Goal: Task Accomplishment & Management: Complete application form

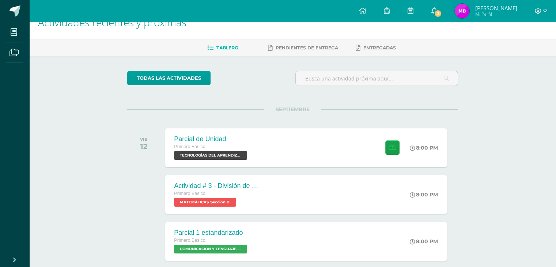
scroll to position [37, 0]
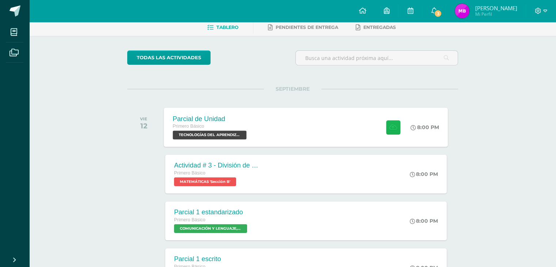
click at [390, 130] on button at bounding box center [393, 127] width 14 height 14
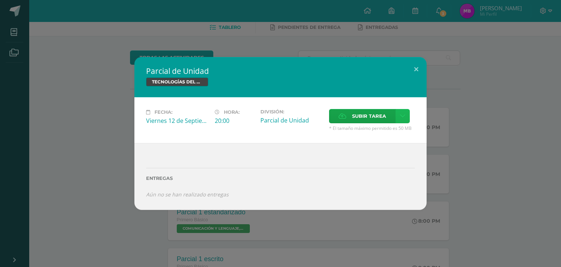
click at [403, 116] on icon at bounding box center [402, 116] width 5 height 6
click at [371, 132] on span "Subir enlace" at bounding box center [371, 132] width 31 height 7
click at [372, 113] on span "Subir tarea" at bounding box center [369, 116] width 34 height 14
click at [0, 0] on input "Subir tarea" at bounding box center [0, 0] width 0 height 0
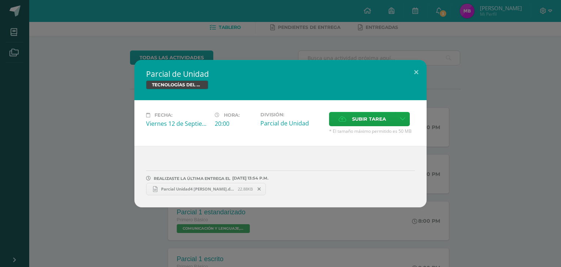
click at [230, 188] on span "Parcial Unidad4 [PERSON_NAME].docx" at bounding box center [197, 188] width 80 height 5
click at [379, 118] on span "Subir tarea" at bounding box center [369, 119] width 34 height 14
click at [0, 0] on input "Subir tarea" at bounding box center [0, 0] width 0 height 0
click at [417, 69] on button at bounding box center [416, 72] width 21 height 25
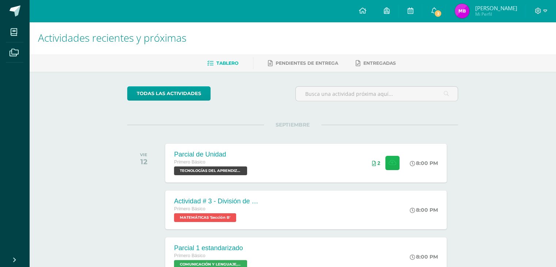
scroll to position [0, 0]
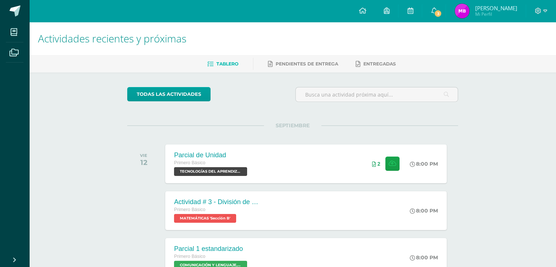
click at [537, 6] on div at bounding box center [541, 11] width 30 height 22
click at [538, 14] on icon at bounding box center [538, 11] width 6 height 6
click at [526, 49] on span "Cerrar sesión" at bounding box center [521, 49] width 33 height 7
